Goal: Obtain resource: Download file/media

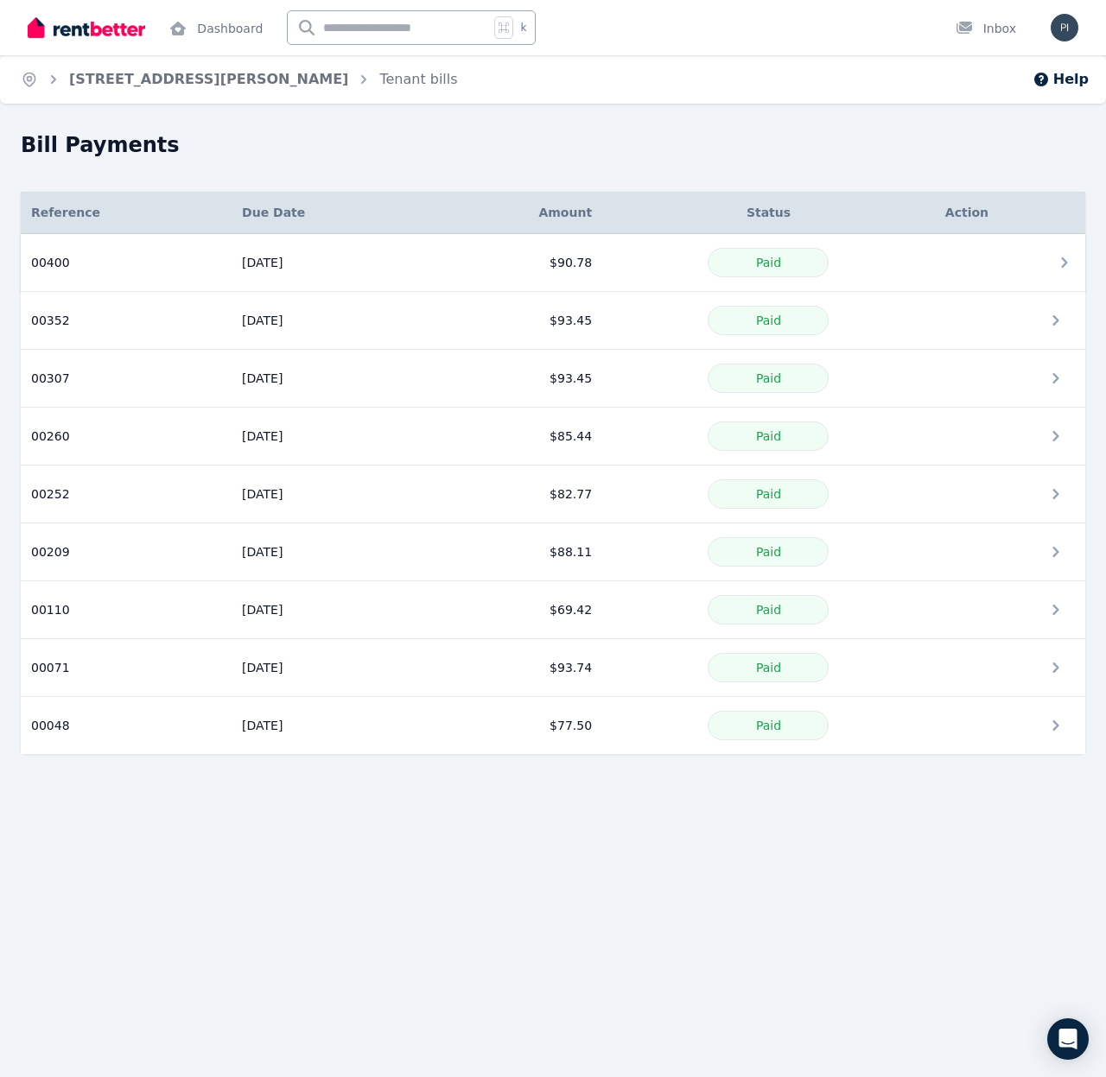
click at [328, 265] on td "[DATE]" at bounding box center [329, 263] width 197 height 58
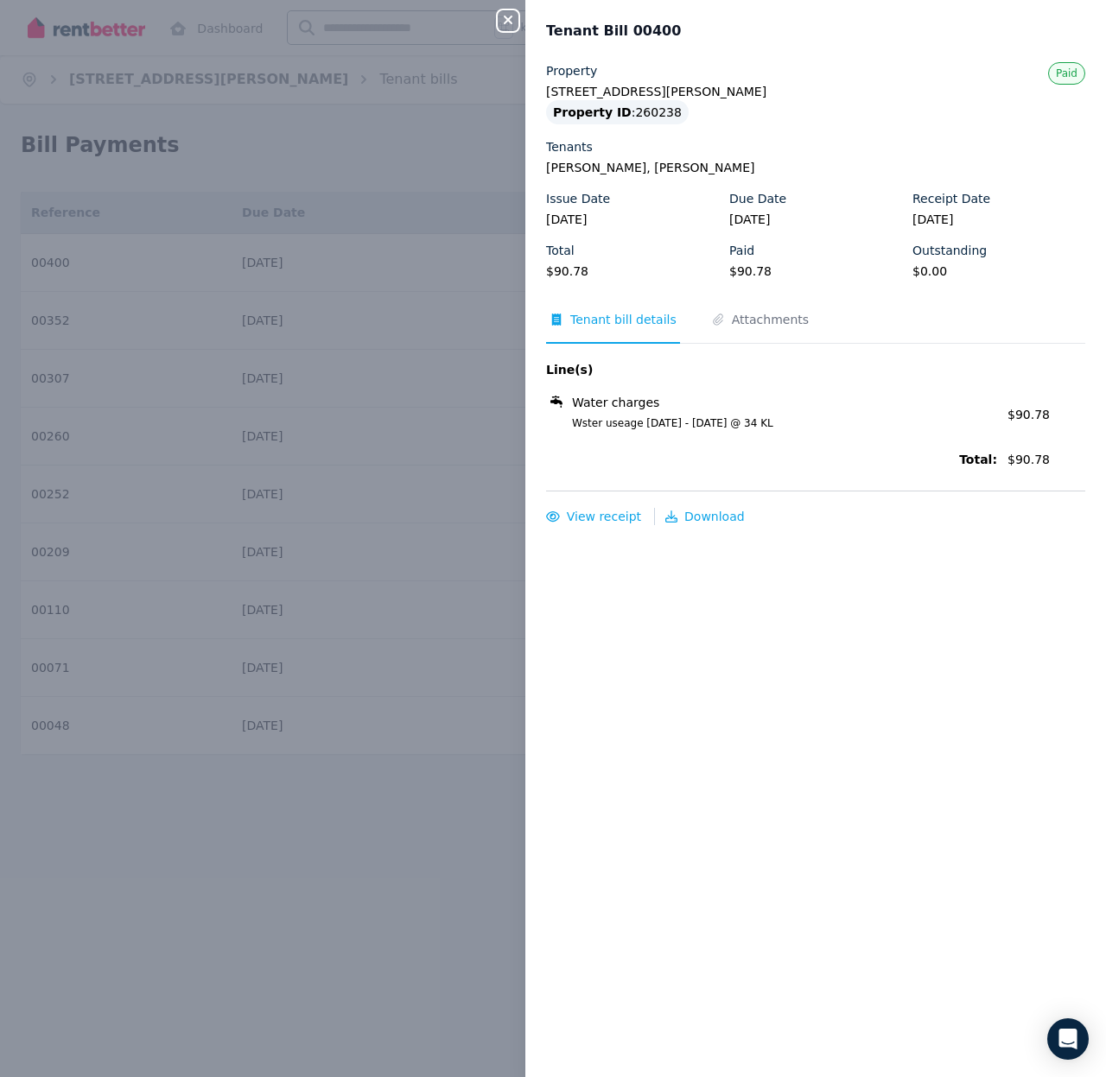
click at [507, 19] on icon "button" at bounding box center [508, 20] width 9 height 9
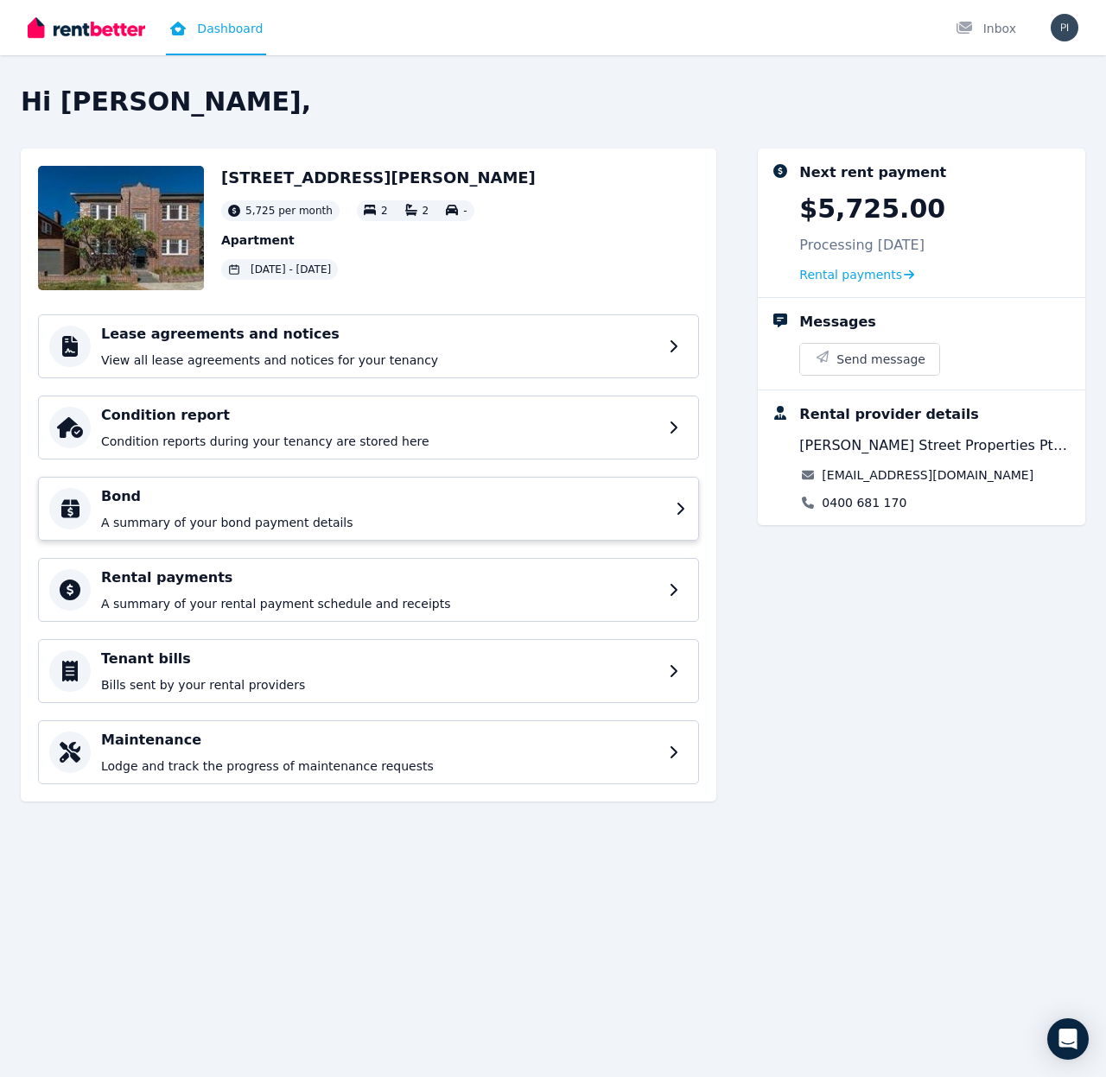
click at [263, 504] on h4 "Bond" at bounding box center [383, 496] width 564 height 21
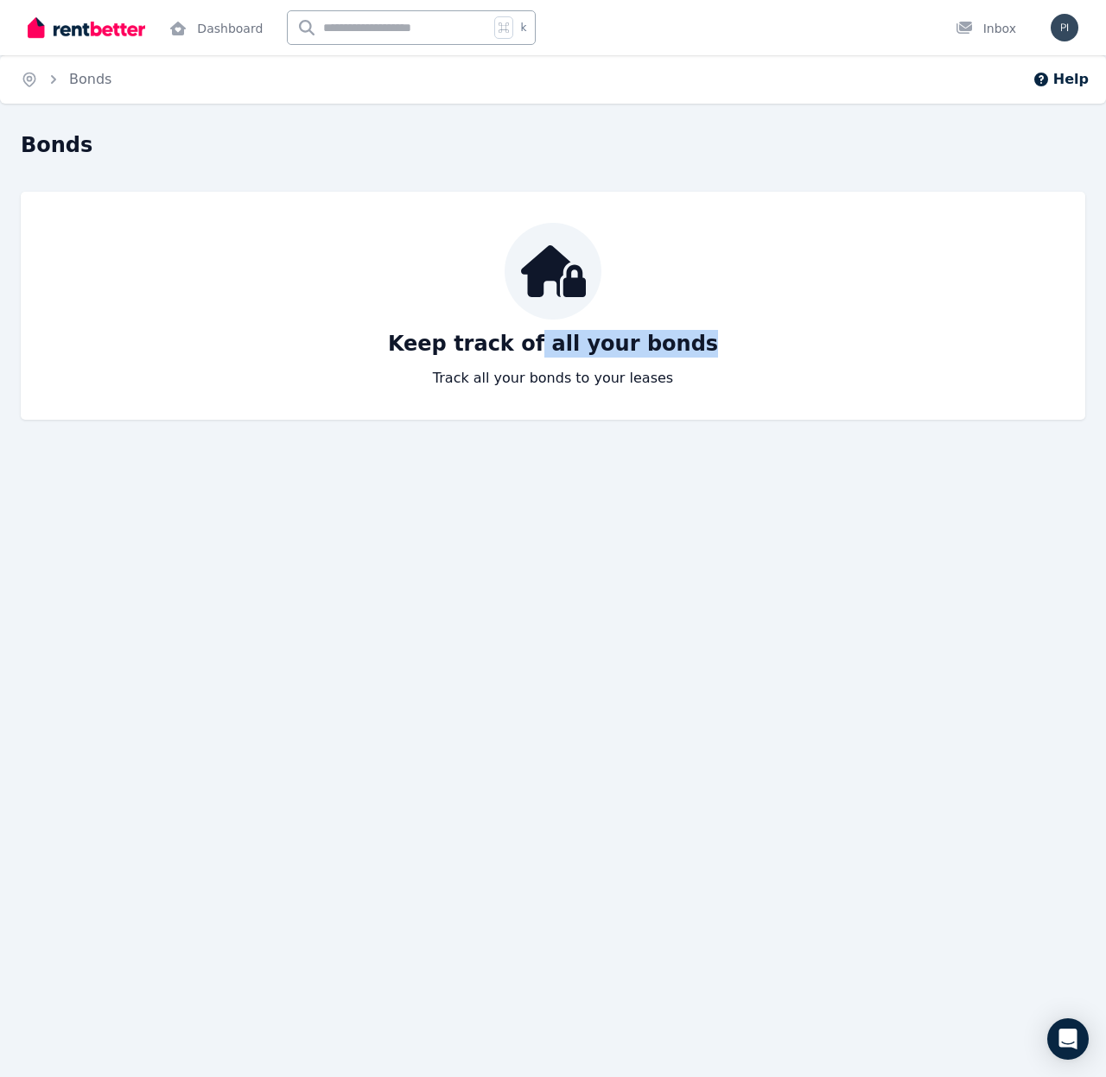
drag, startPoint x: 548, startPoint y: 350, endPoint x: 644, endPoint y: 362, distance: 95.8
click at [644, 362] on div "Keep track of all your bonds Track all your bonds to your leases" at bounding box center [553, 306] width 1030 height 166
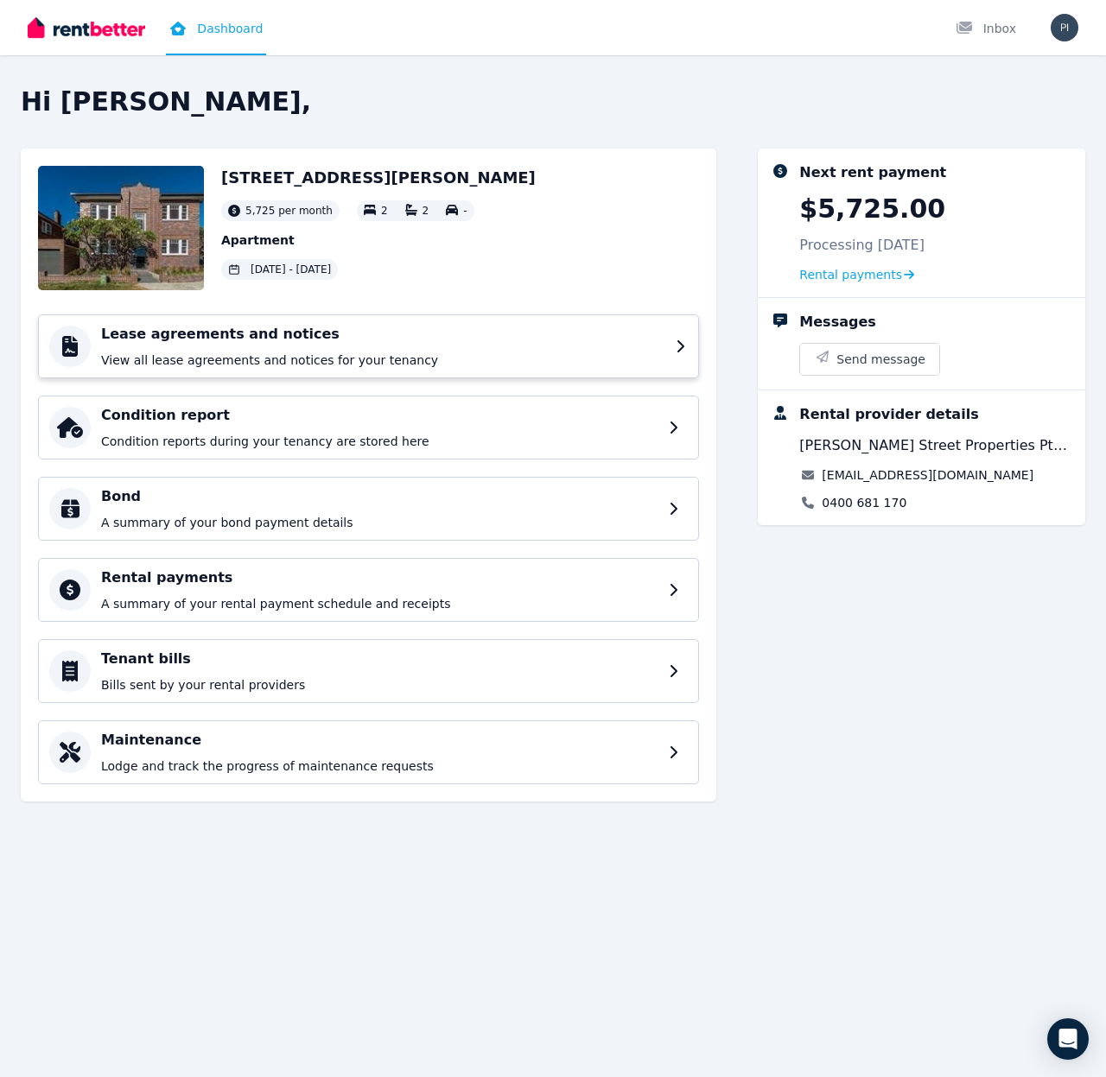
click at [256, 349] on div "Lease agreements and notices View all lease agreements and notices for your ten…" at bounding box center [383, 346] width 564 height 45
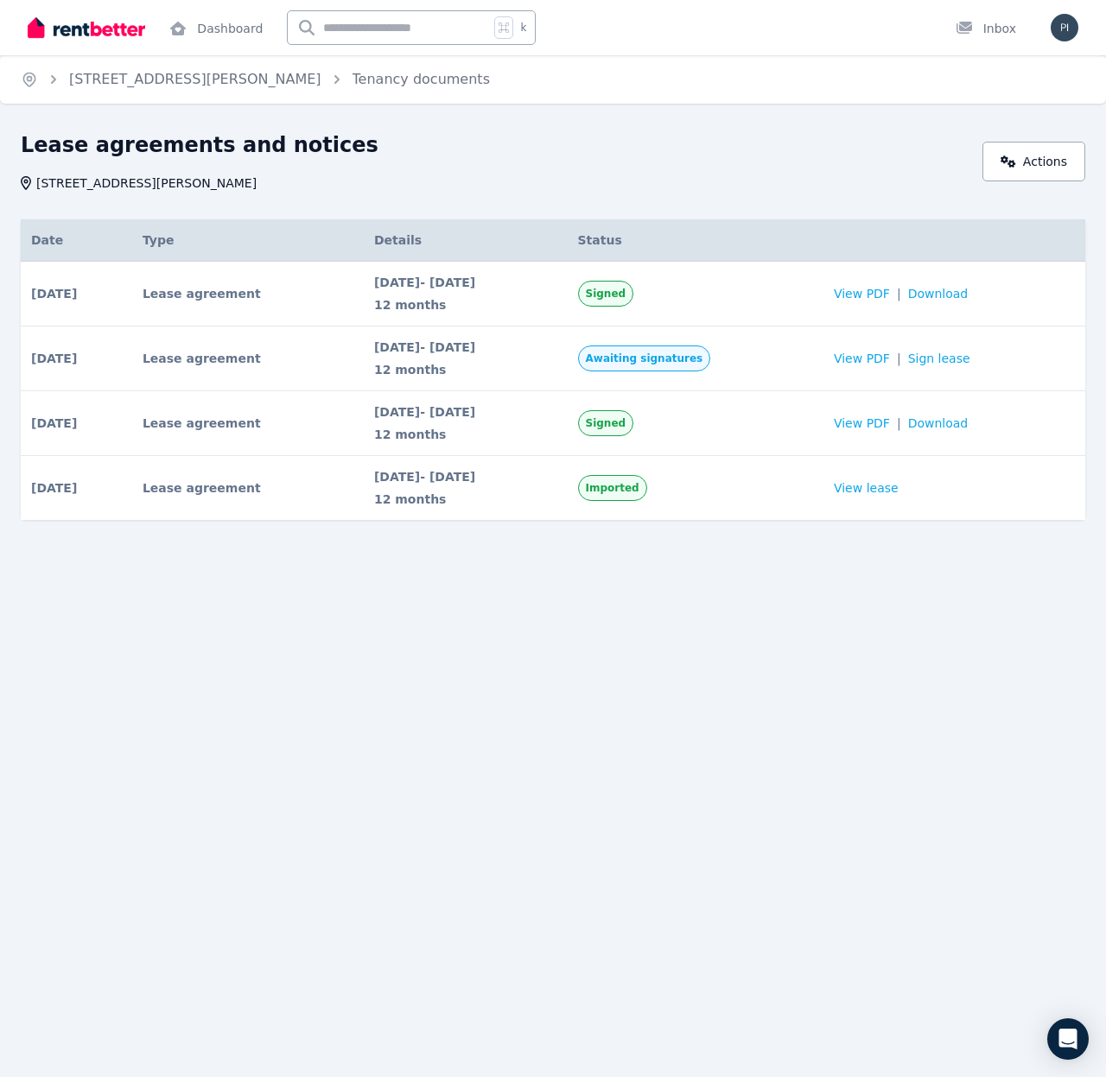
drag, startPoint x: 402, startPoint y: 286, endPoint x: 512, endPoint y: 282, distance: 110.6
click at [512, 282] on span "23 Sep 2024 - 22 Sep 2025" at bounding box center [465, 282] width 183 height 17
click at [511, 283] on span "23 Sep 2024 - 22 Sep 2025" at bounding box center [465, 282] width 183 height 17
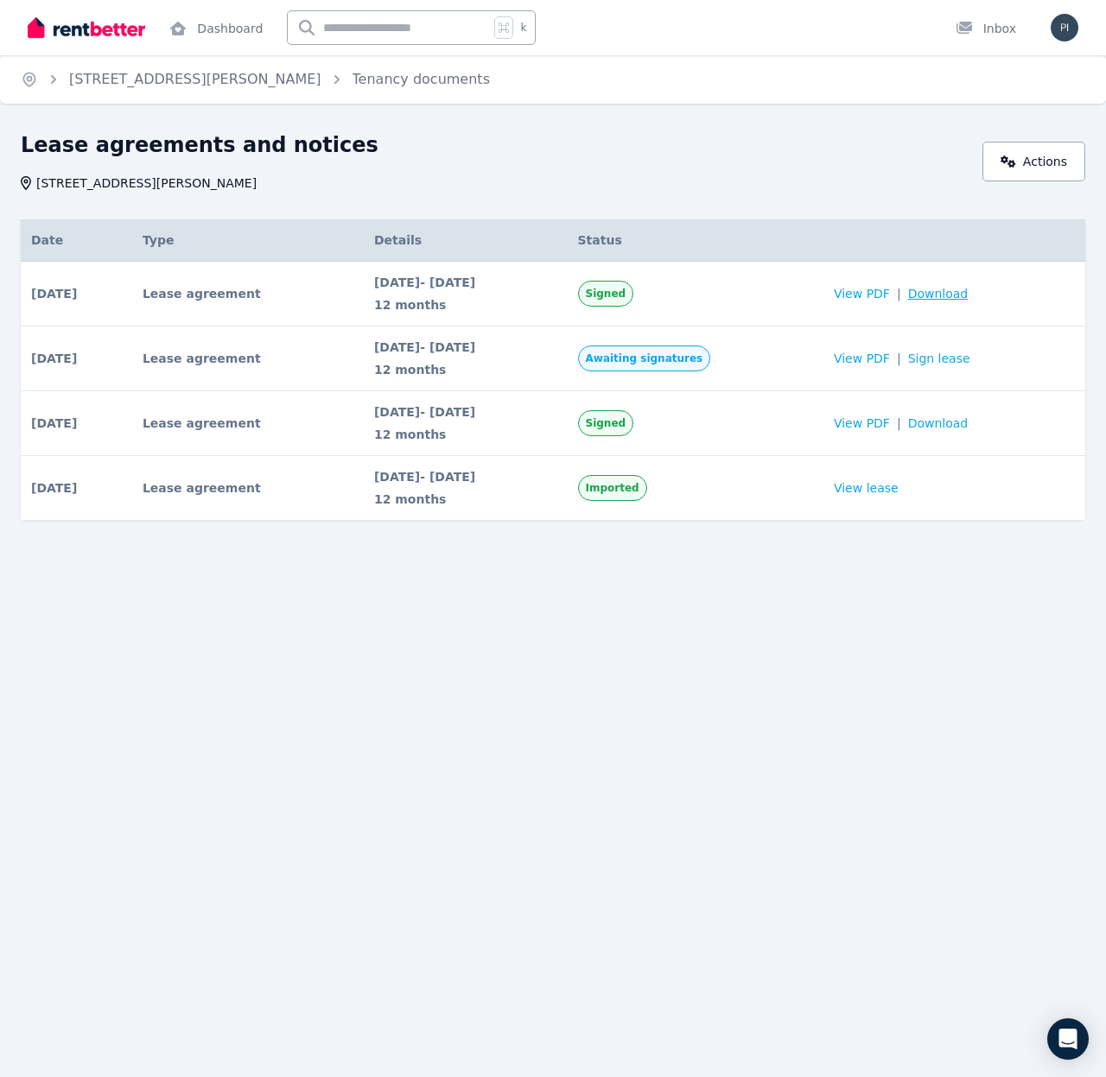
click at [948, 295] on span "Download" at bounding box center [938, 293] width 60 height 17
click at [890, 292] on span "View PDF" at bounding box center [862, 293] width 56 height 17
